Goal: Information Seeking & Learning: Learn about a topic

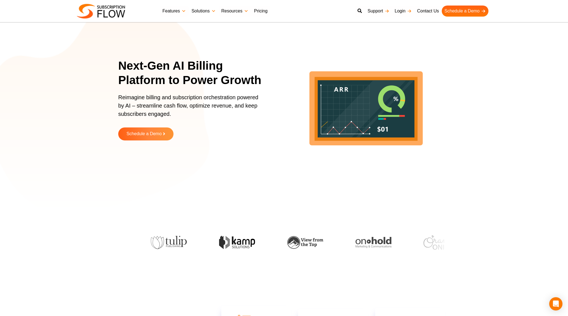
click at [199, 11] on link "Solutions" at bounding box center [204, 11] width 30 height 11
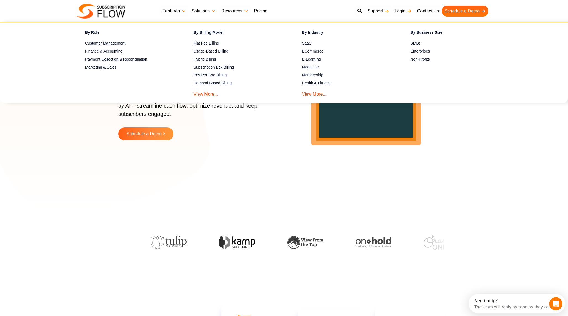
click at [260, 10] on link "Pricing" at bounding box center [260, 11] width 19 height 11
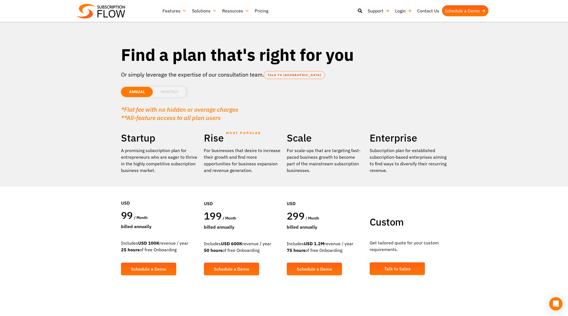
click at [386, 139] on h2 "Enterprise" at bounding box center [407, 137] width 77 height 13
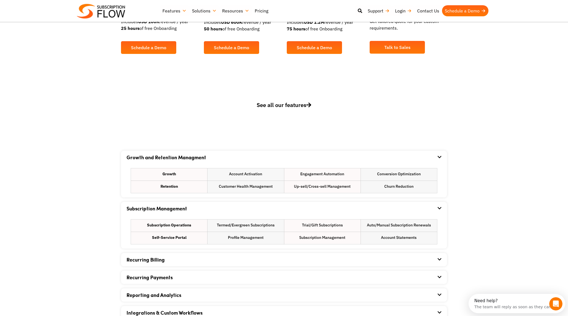
click at [270, 105] on span "See all our features" at bounding box center [284, 104] width 55 height 7
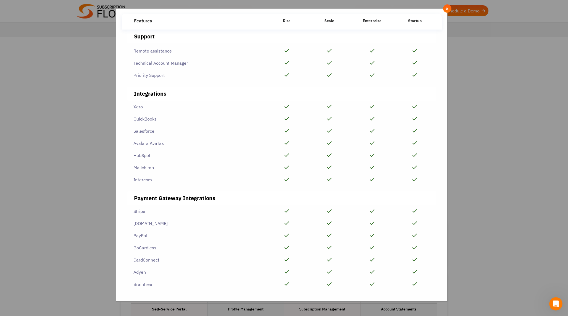
scroll to position [1193, 0]
click at [447, 10] on span "×" at bounding box center [447, 9] width 4 height 6
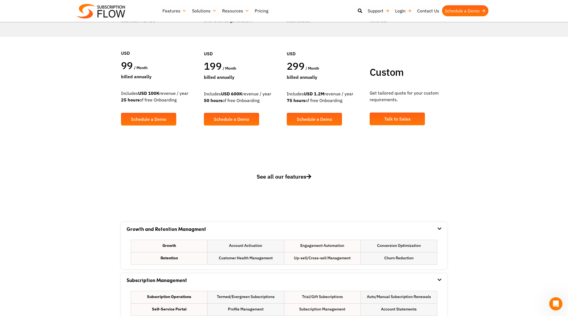
drag, startPoint x: 371, startPoint y: 93, endPoint x: 398, endPoint y: 99, distance: 27.7
click at [398, 99] on p "Get tailored quote for your custom requirements." at bounding box center [407, 95] width 77 height 13
drag, startPoint x: 398, startPoint y: 100, endPoint x: 371, endPoint y: 94, distance: 27.8
click at [371, 93] on p "Get tailored quote for your custom requirements." at bounding box center [407, 95] width 77 height 13
